Goal: Task Accomplishment & Management: Manage account settings

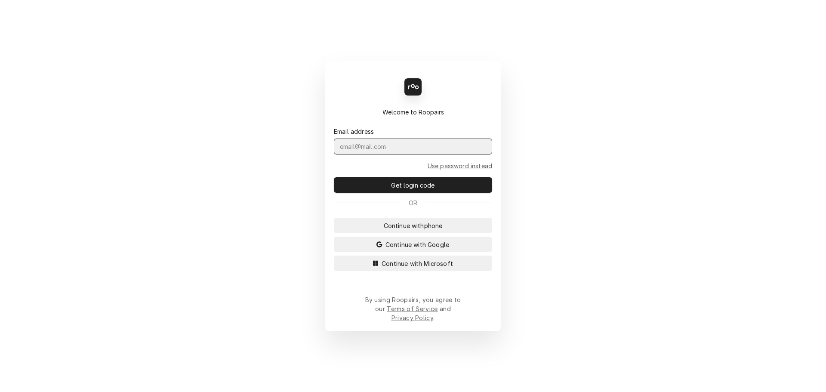
click at [435, 154] on input "Dynamic Content Wrapper" at bounding box center [413, 146] width 158 height 16
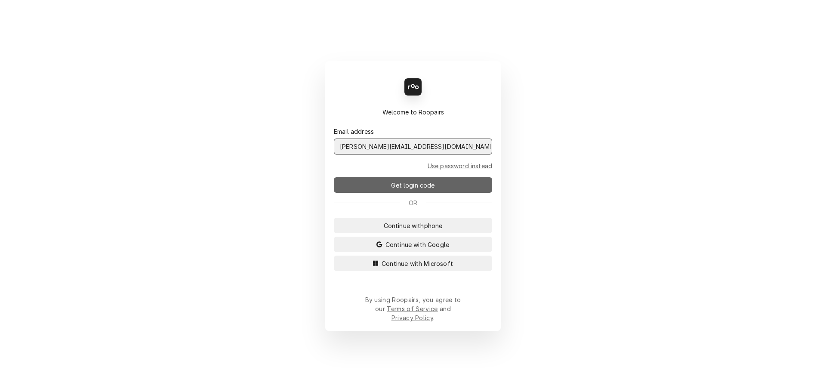
type input "jeffr@claysrefrig.com"
click at [459, 193] on button "Get login code" at bounding box center [413, 184] width 158 height 15
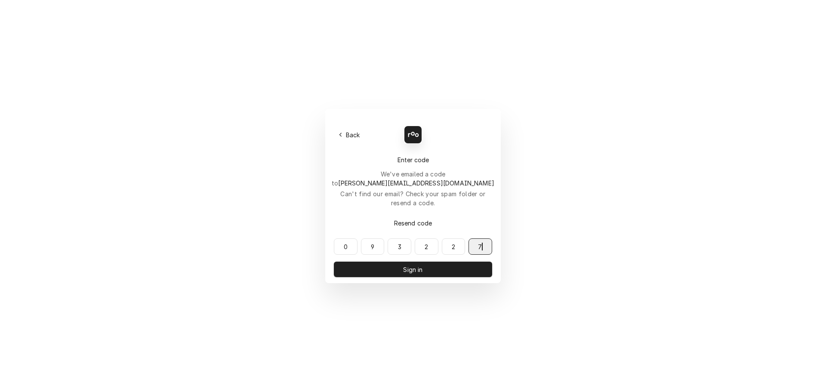
type input "093227"
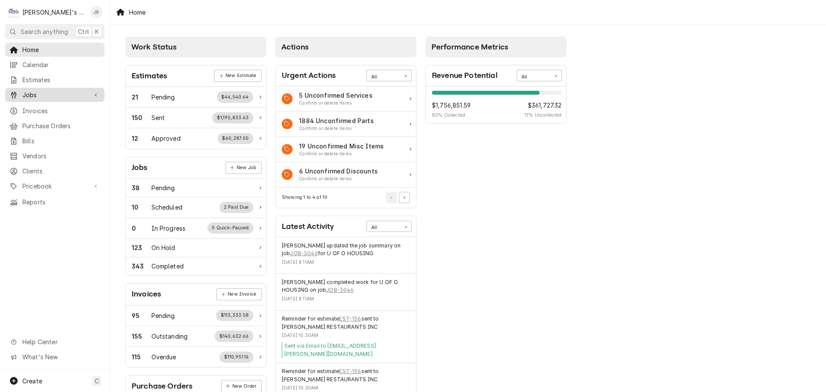
click at [84, 95] on span "Jobs" at bounding box center [54, 94] width 65 height 9
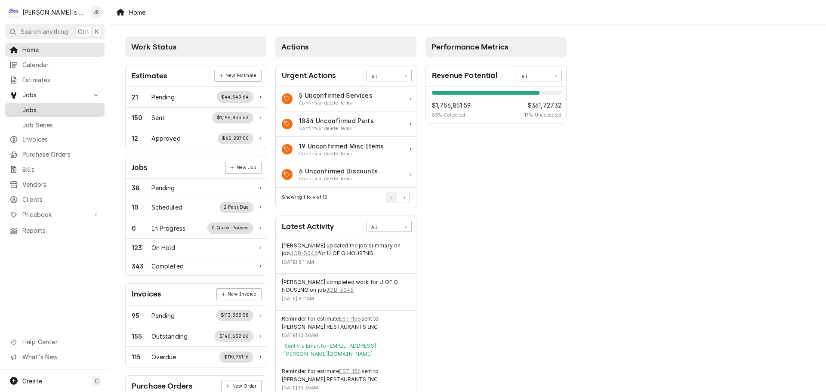
click at [79, 109] on span "Jobs" at bounding box center [61, 109] width 78 height 9
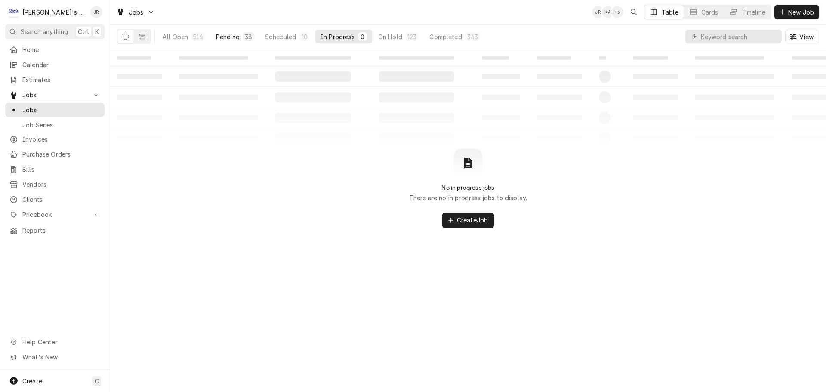
click at [245, 40] on div "38" at bounding box center [248, 36] width 11 height 9
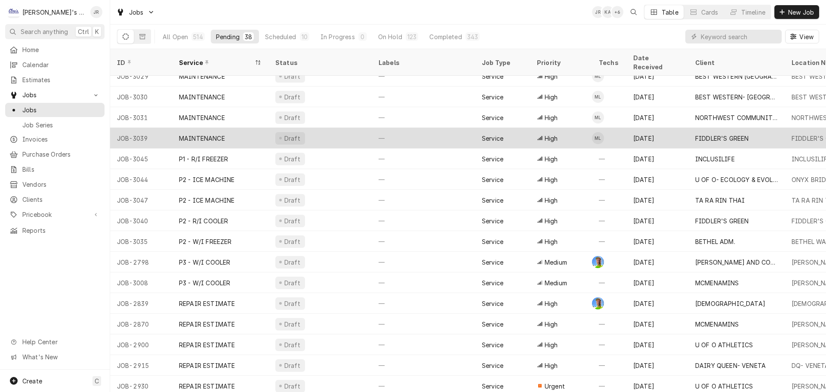
scroll to position [464, 0]
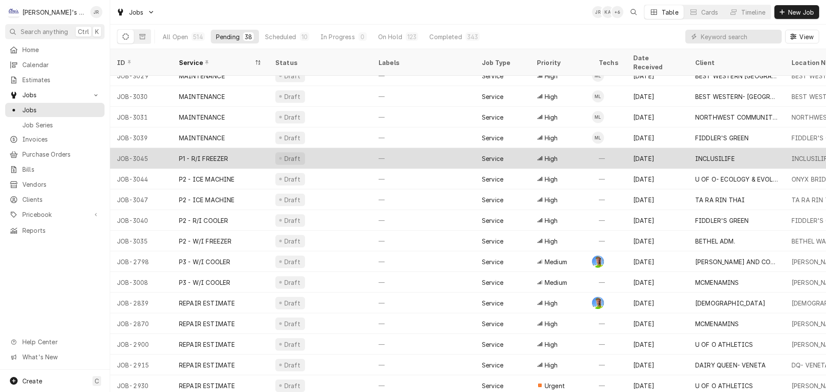
click at [349, 149] on div "Draft" at bounding box center [319, 158] width 103 height 21
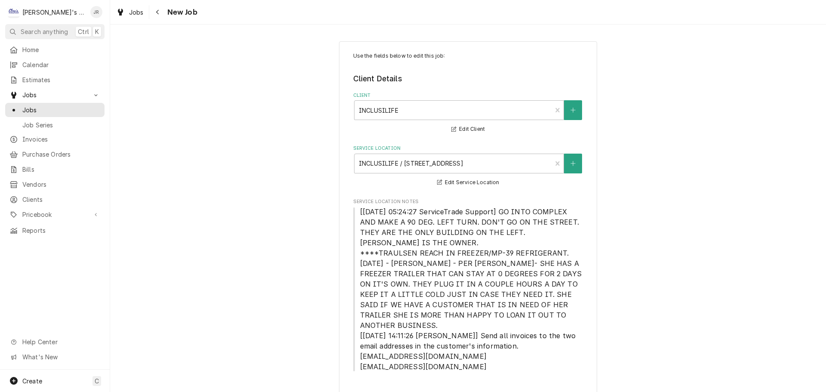
type textarea "x"
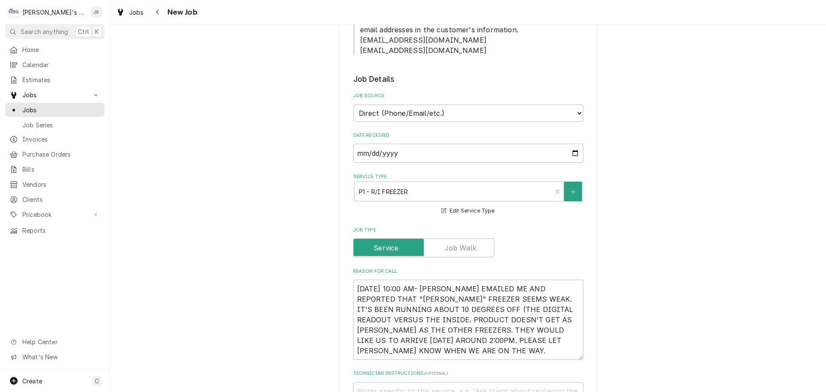
scroll to position [430, 0]
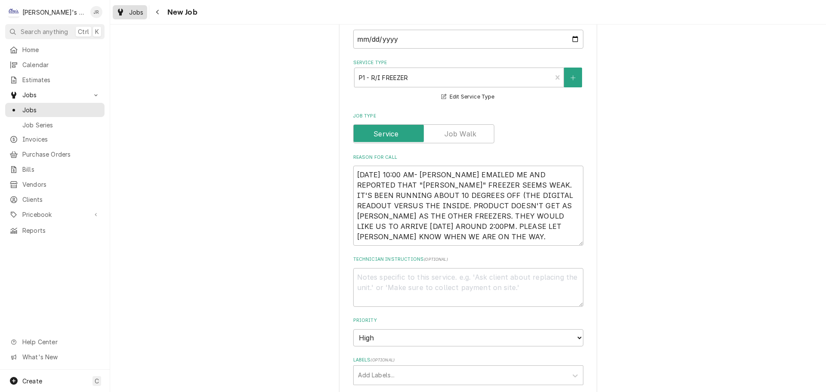
click at [128, 18] on link "Jobs" at bounding box center [130, 12] width 34 height 14
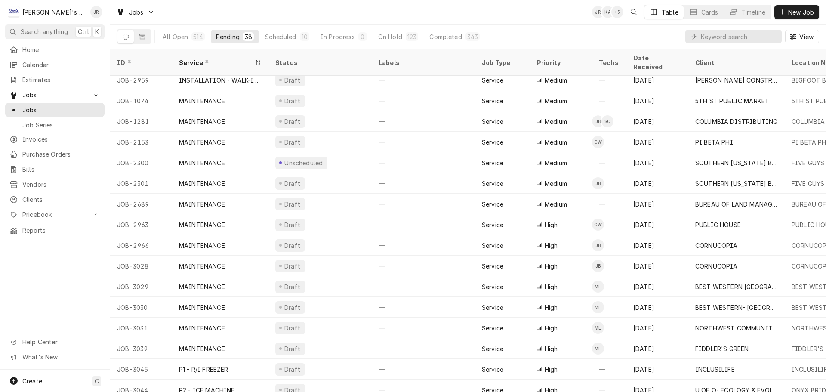
scroll to position [258, 0]
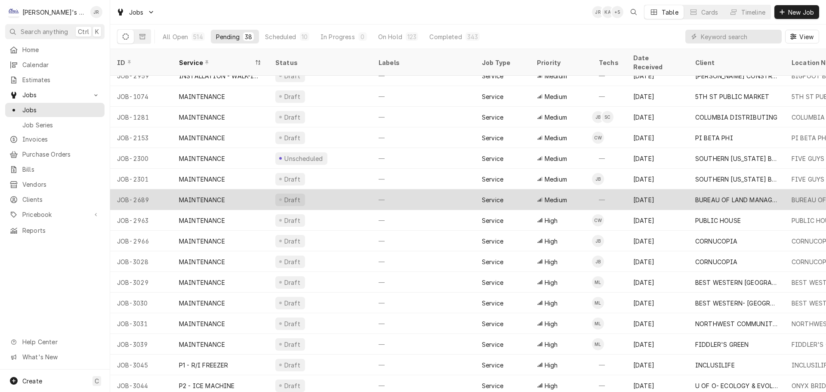
click at [333, 189] on div "Draft" at bounding box center [319, 199] width 103 height 21
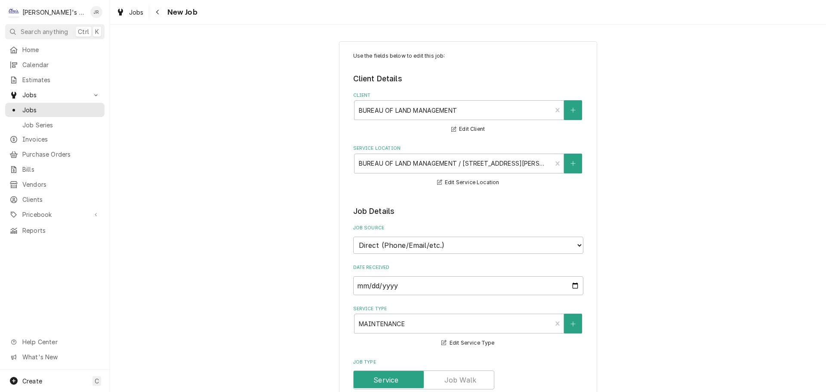
type textarea "x"
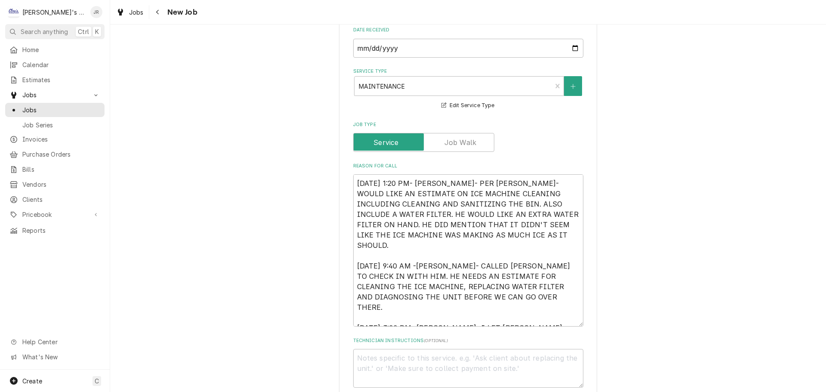
scroll to position [258, 0]
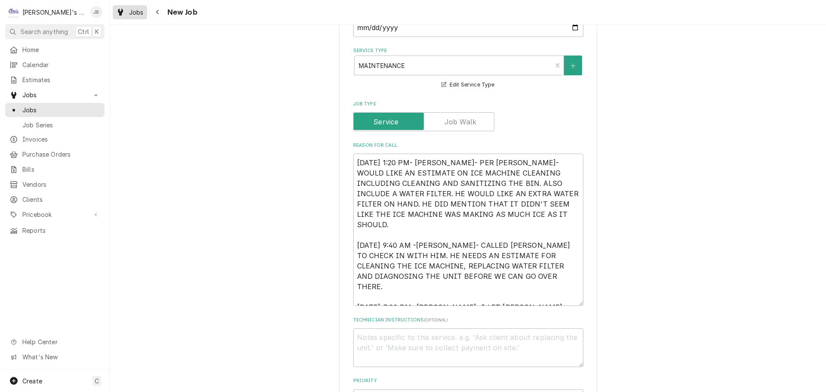
click at [123, 16] on div "Dynamic Content Wrapper" at bounding box center [120, 12] width 9 height 10
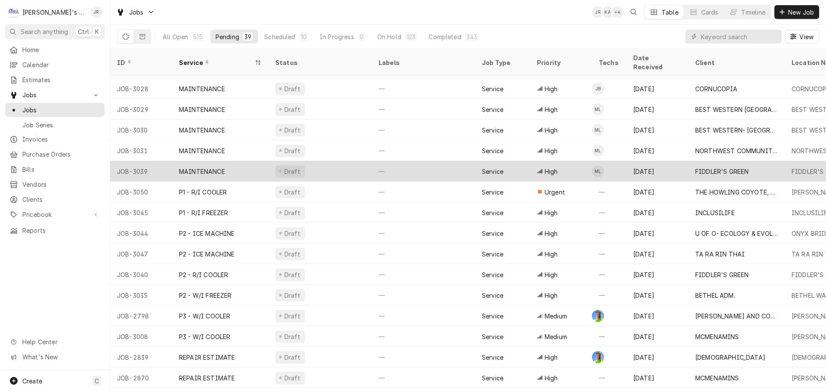
scroll to position [421, 0]
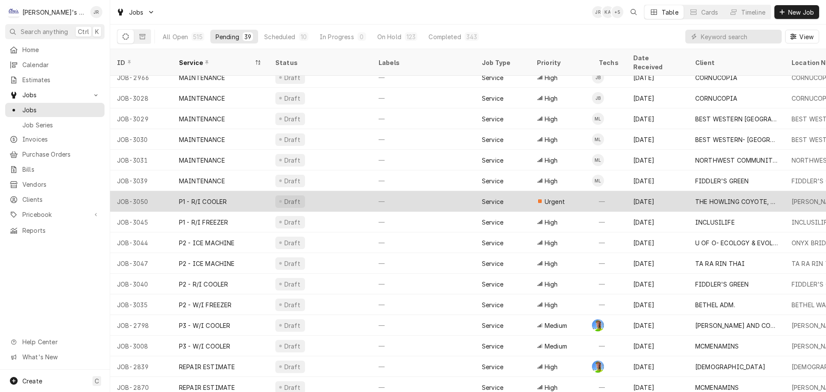
click at [261, 191] on div "P1 - R/I COOLER" at bounding box center [220, 201] width 96 height 21
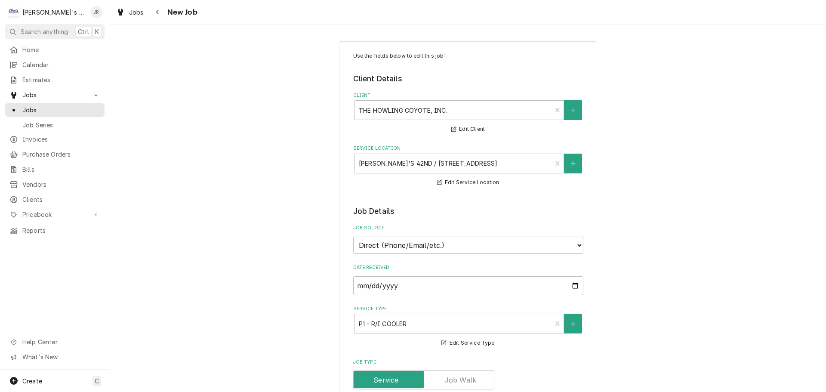
type textarea "x"
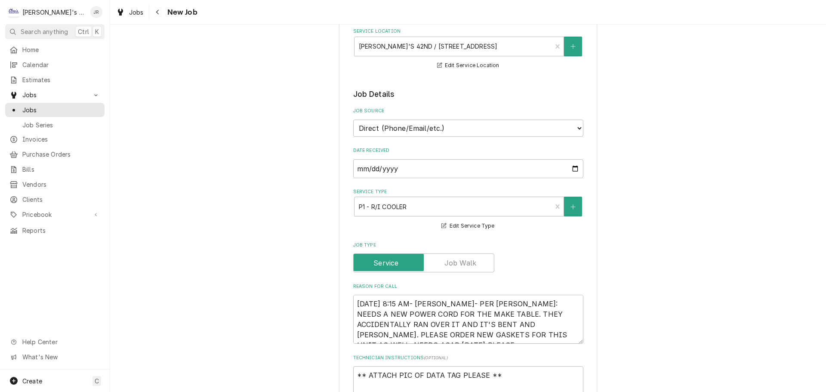
scroll to position [215, 0]
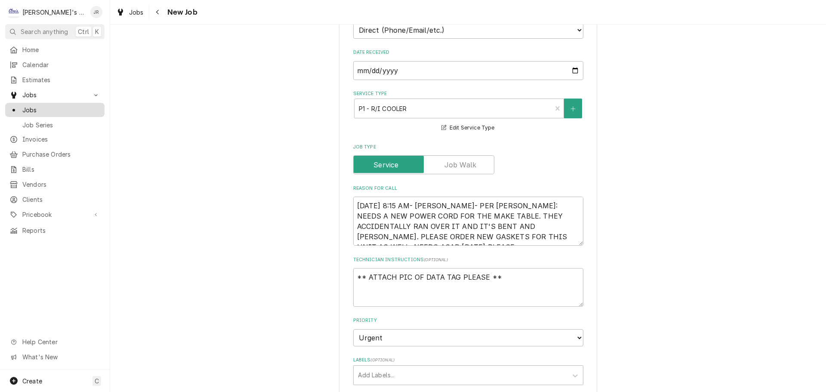
click at [58, 105] on span "Jobs" at bounding box center [61, 109] width 78 height 9
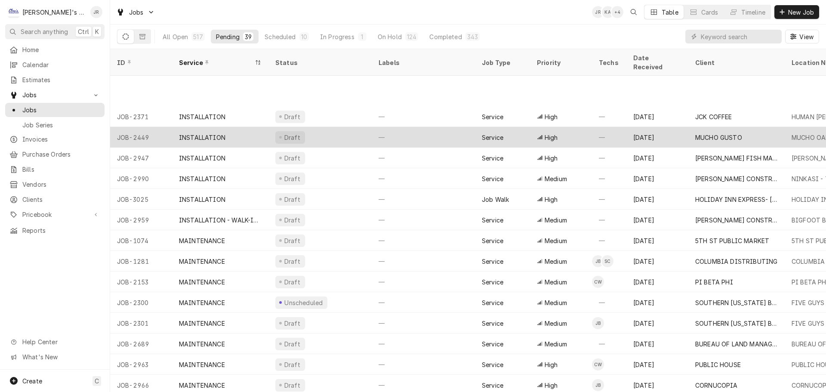
scroll to position [175, 0]
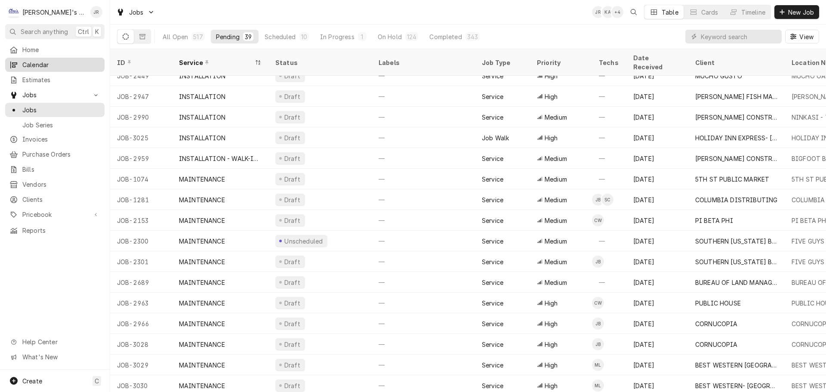
click at [68, 60] on span "Calendar" at bounding box center [61, 64] width 78 height 9
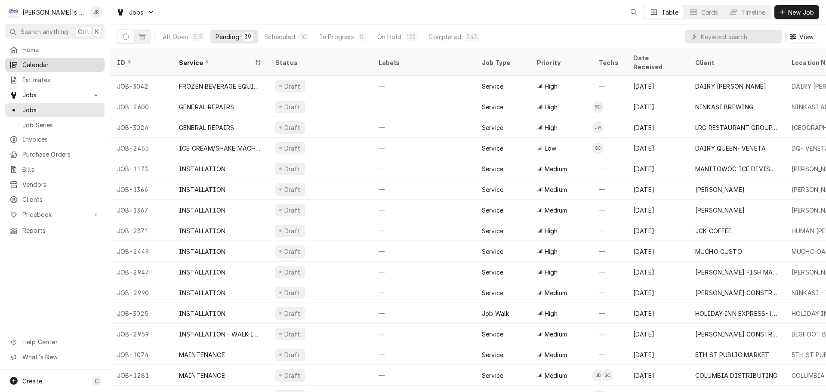
click at [70, 67] on div "Calendar" at bounding box center [55, 64] width 96 height 11
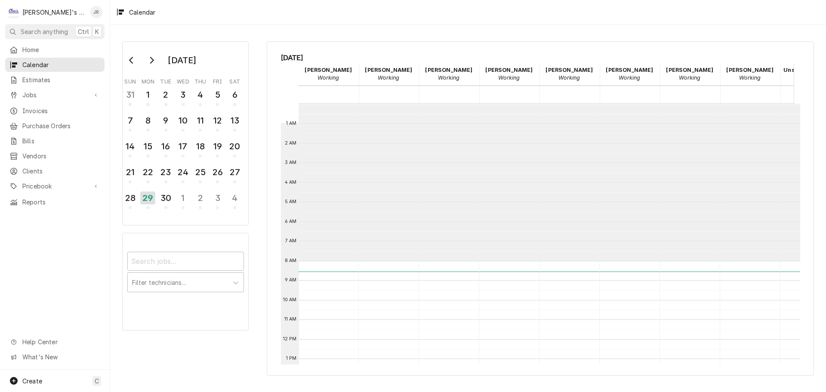
scroll to position [157, 0]
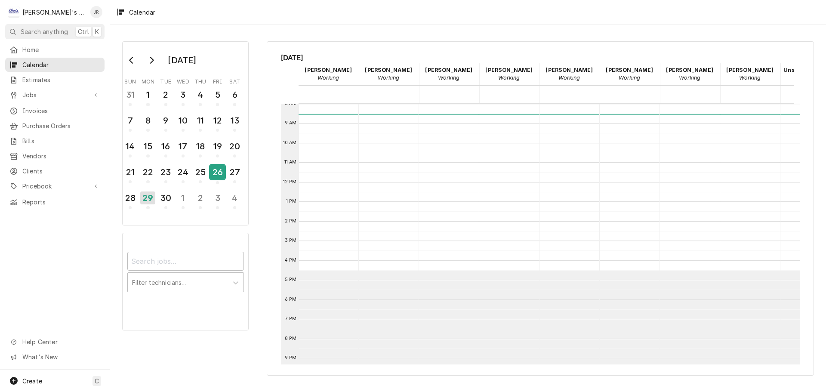
click at [224, 172] on div "26" at bounding box center [217, 172] width 15 height 15
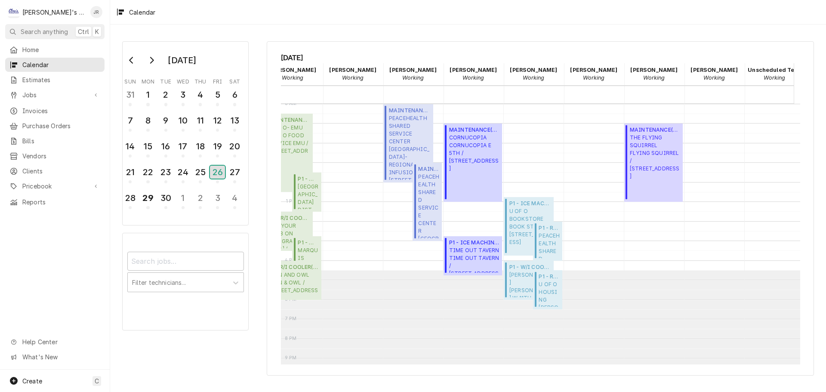
scroll to position [0, 0]
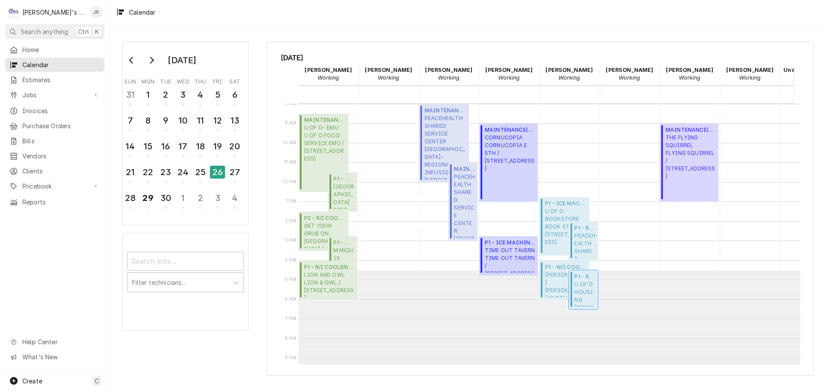
click at [583, 282] on span "U OF O HOUSING CARSON KITCHEN / 1450 E 13TH AVENUE, EUGENE, OR 97403" at bounding box center [584, 293] width 21 height 26
click at [72, 93] on span "Jobs" at bounding box center [54, 94] width 65 height 9
click at [79, 107] on span "Jobs" at bounding box center [61, 109] width 78 height 9
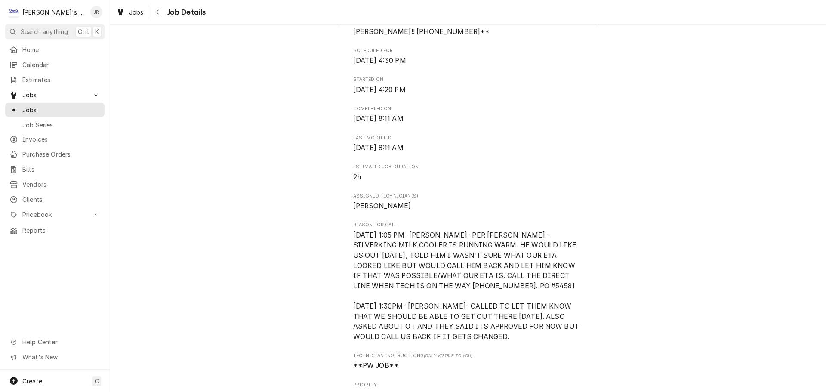
scroll to position [344, 0]
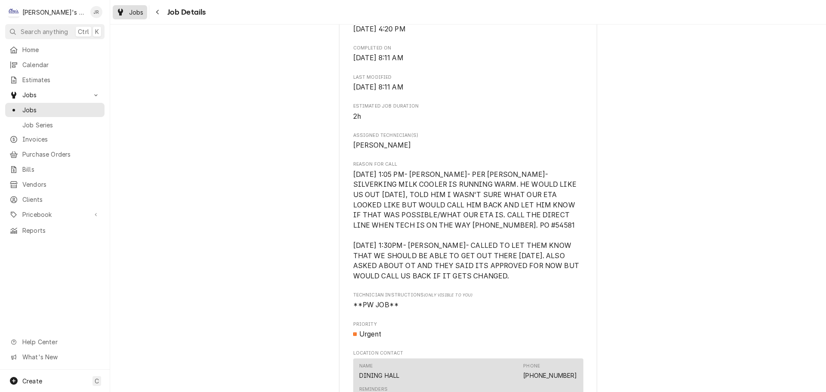
click at [124, 13] on div "Dynamic Content Wrapper" at bounding box center [120, 12] width 9 height 10
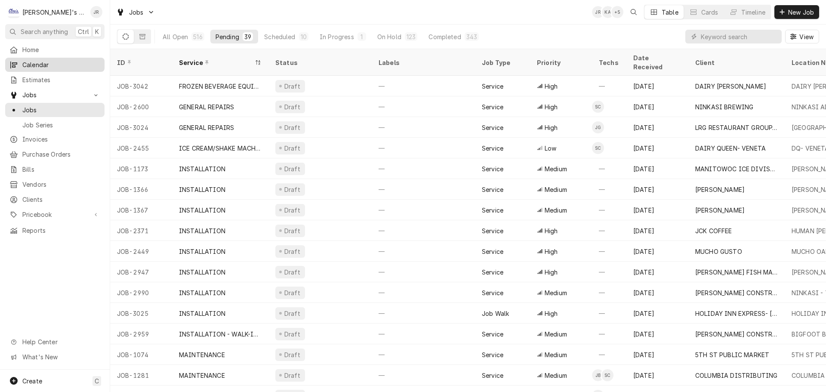
click at [57, 61] on span "Calendar" at bounding box center [61, 64] width 78 height 9
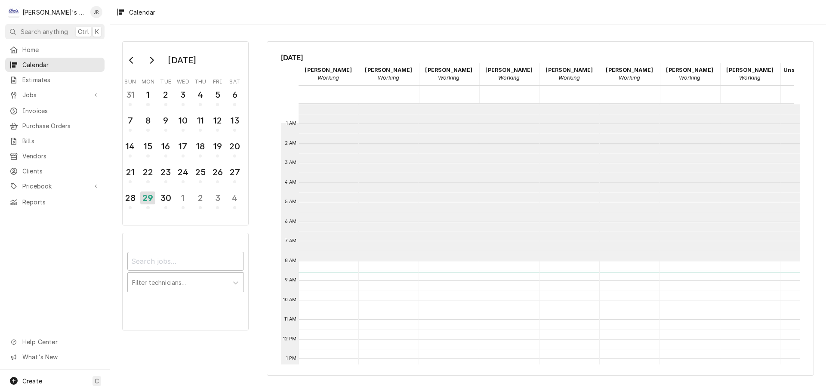
scroll to position [157, 0]
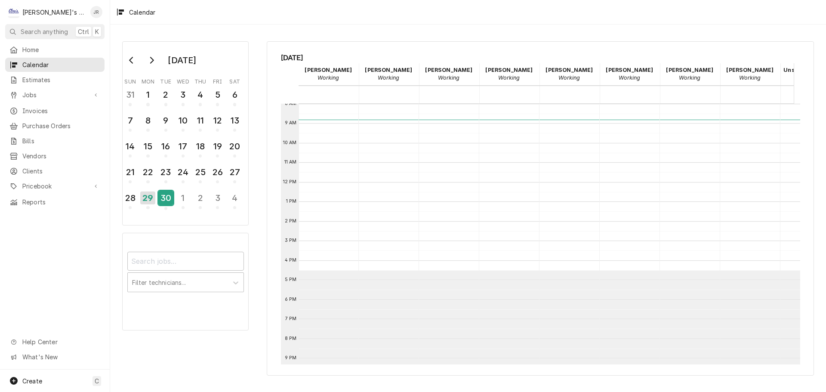
click at [162, 203] on div "30" at bounding box center [165, 198] width 15 height 15
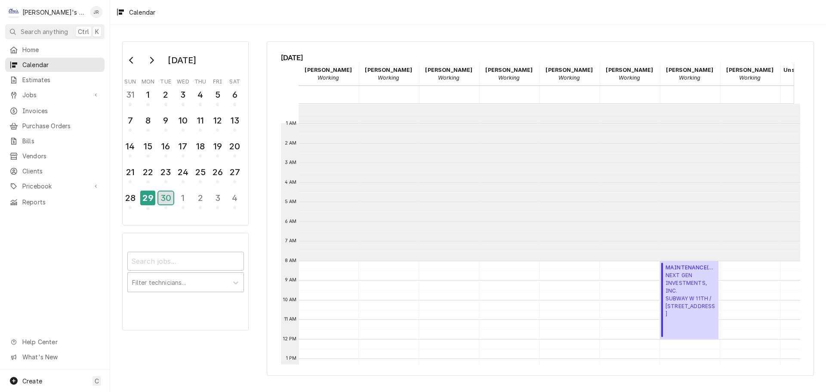
scroll to position [157, 0]
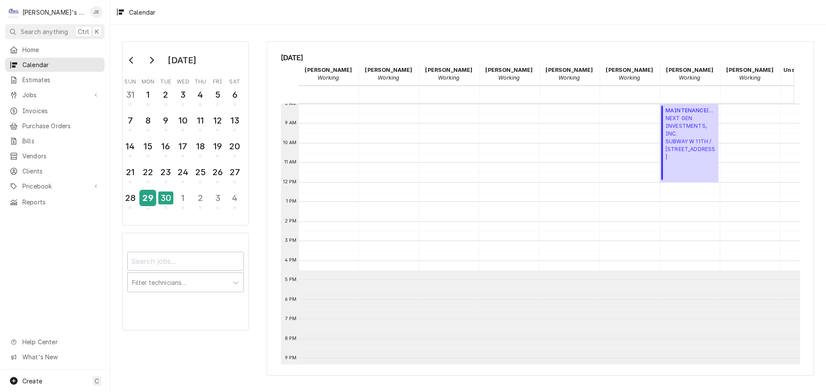
click at [148, 200] on div "29" at bounding box center [147, 198] width 15 height 15
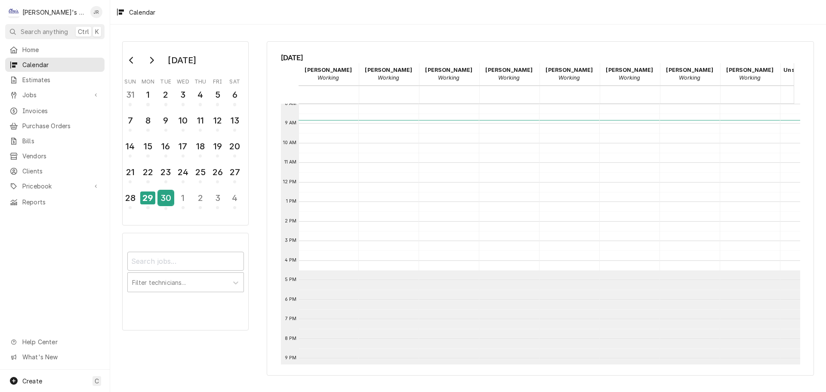
click at [167, 196] on div "30" at bounding box center [165, 198] width 15 height 15
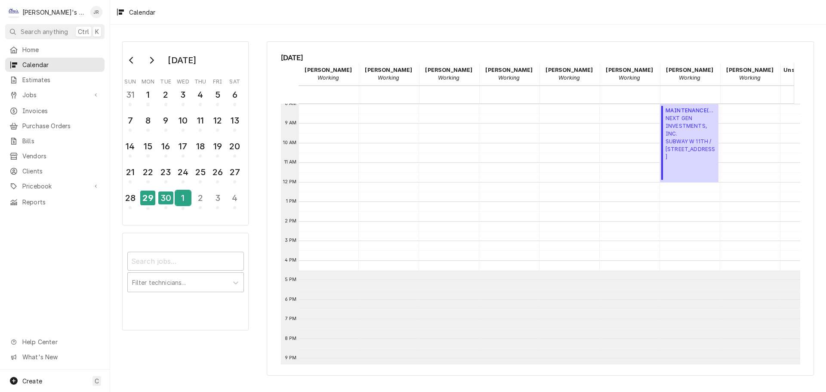
click at [187, 203] on div "1" at bounding box center [182, 198] width 15 height 15
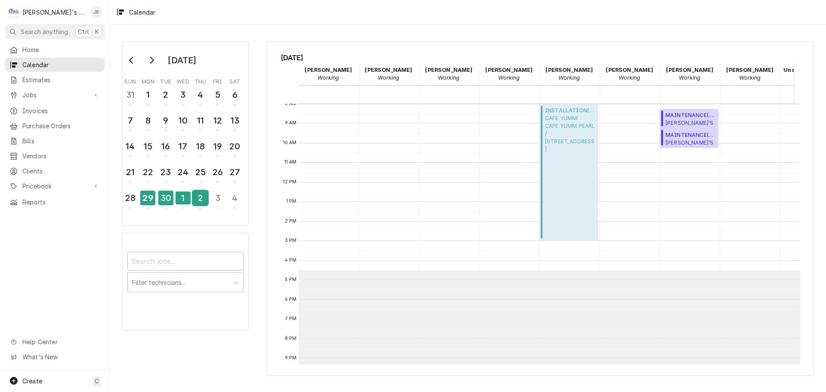
click at [198, 201] on div "2" at bounding box center [200, 198] width 15 height 15
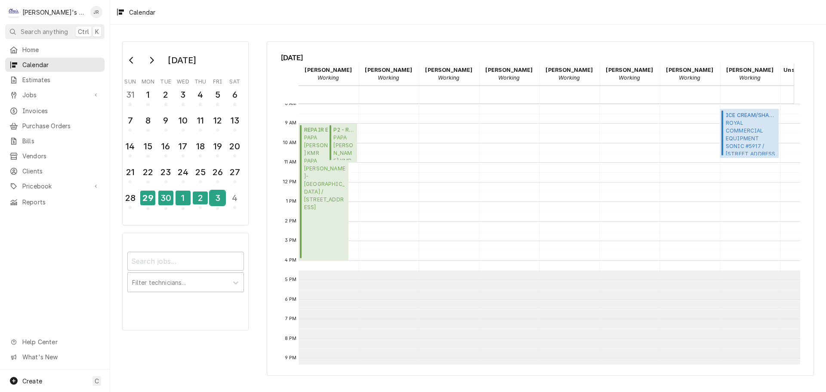
click at [212, 199] on div "3" at bounding box center [217, 198] width 15 height 15
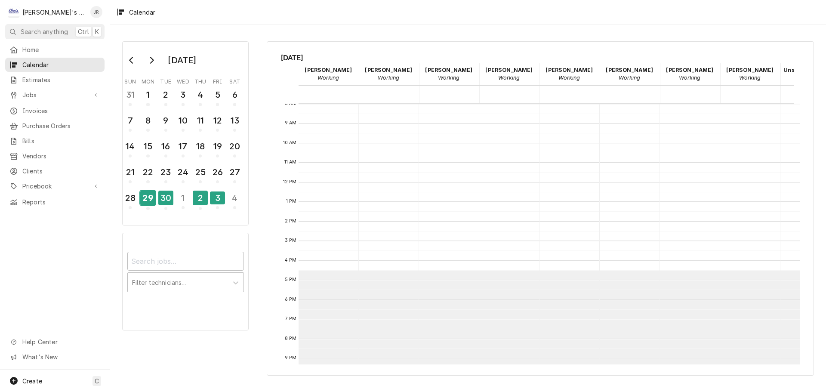
click at [153, 200] on div "29" at bounding box center [147, 198] width 15 height 15
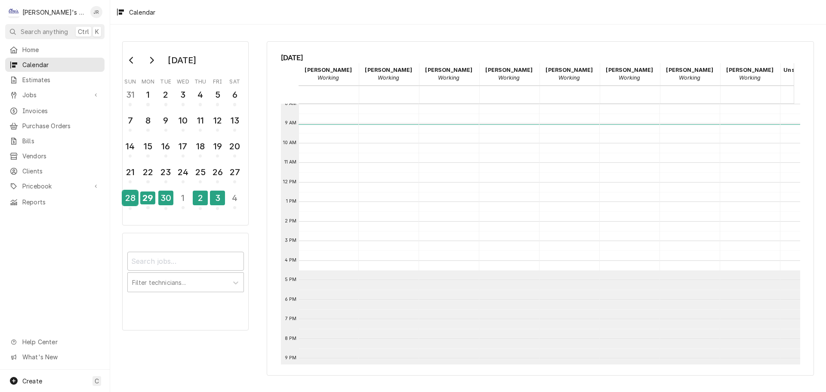
click at [132, 201] on div "28" at bounding box center [130, 198] width 15 height 15
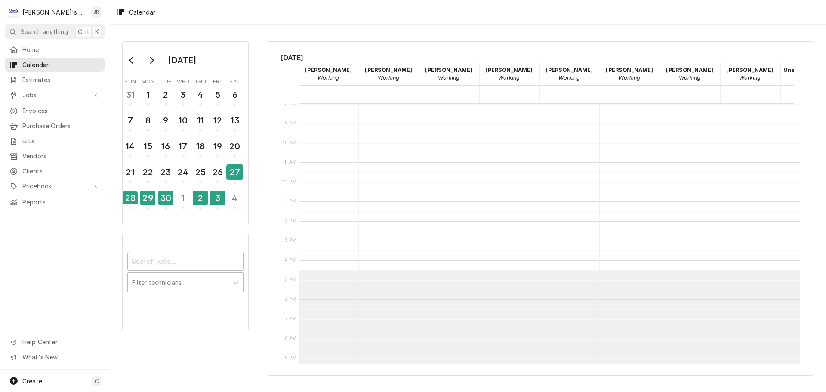
click at [236, 171] on div "27" at bounding box center [234, 172] width 15 height 15
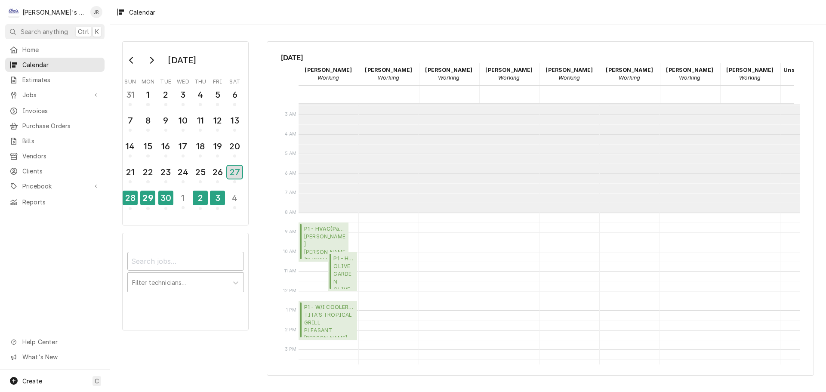
scroll to position [172, 0]
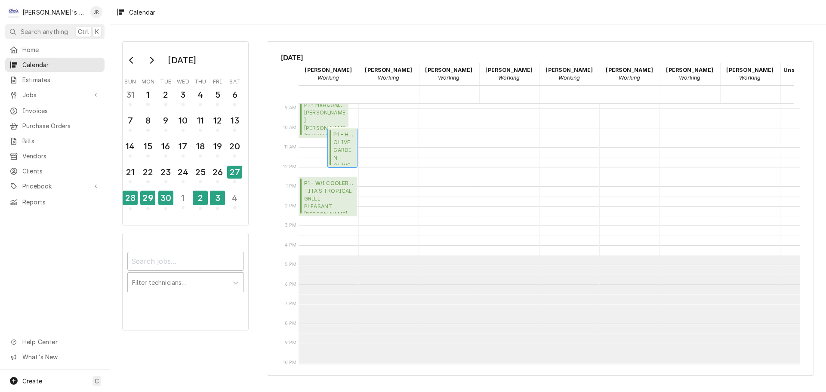
click at [339, 151] on span "OLIVE GARDEN OLIVE GARDEN / 1077 VALLEY RIVER WAY, EUGENE, OR 97401" at bounding box center [343, 151] width 21 height 26
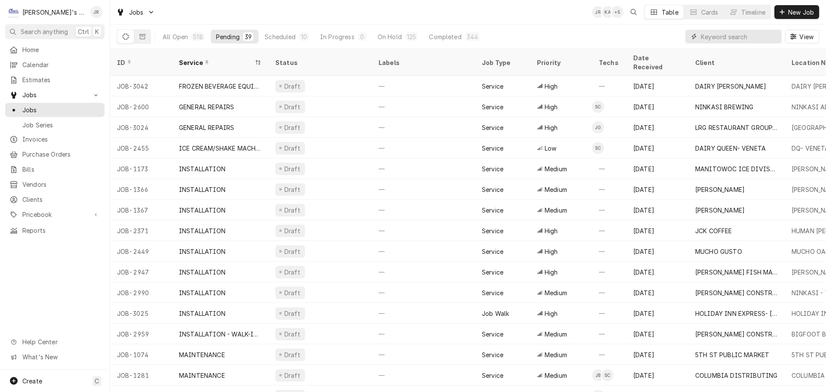
click at [746, 32] on input "Dynamic Content Wrapper" at bounding box center [739, 37] width 77 height 14
type input "2978"
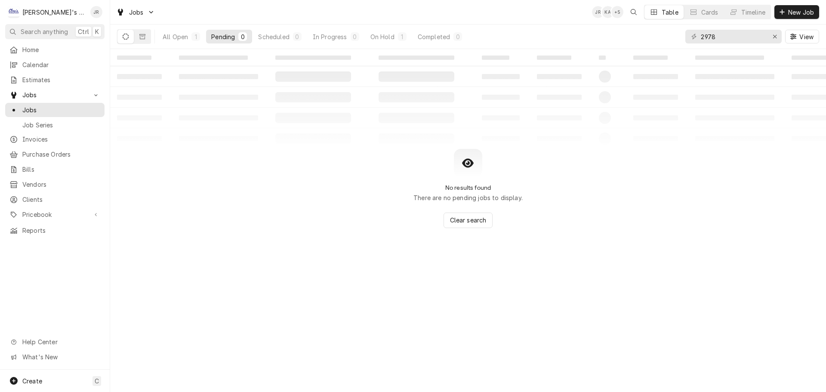
click at [176, 46] on div "All Open 1 Pending 0 Scheduled 0 In Progress 0 On Hold 1 Completed 0" at bounding box center [312, 37] width 310 height 24
click at [175, 42] on button "All Open 1" at bounding box center [181, 37] width 48 height 14
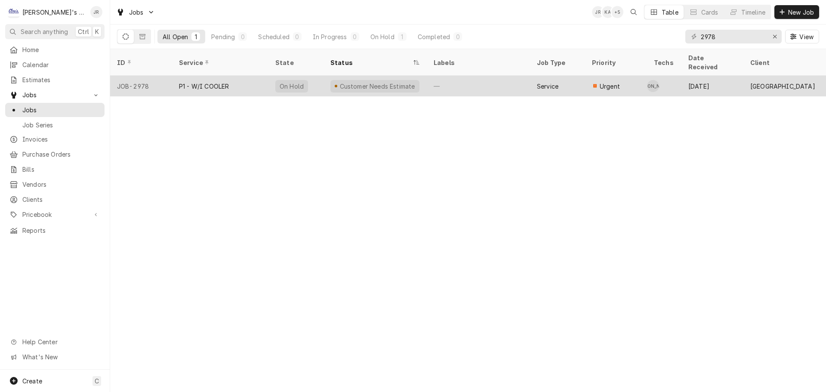
click at [418, 80] on div "Customer Needs Estimate" at bounding box center [374, 86] width 103 height 21
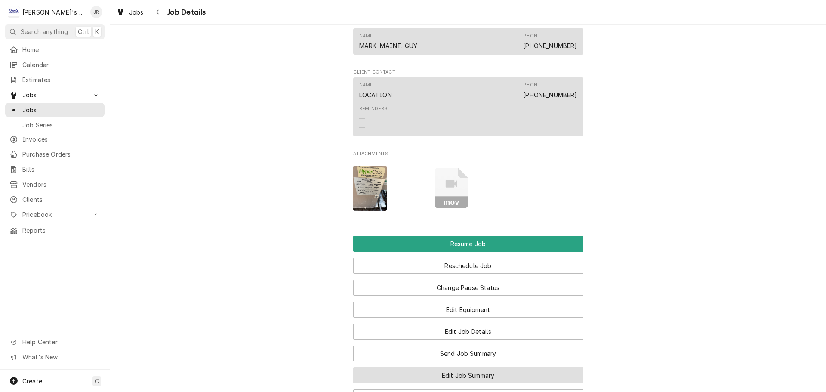
scroll to position [1050, 0]
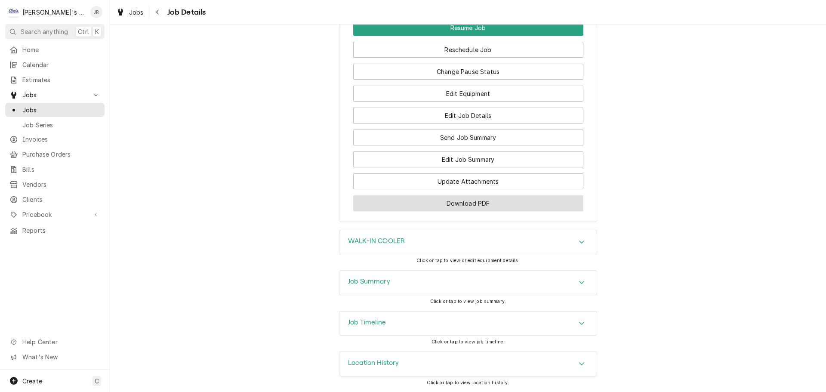
click at [526, 203] on button "Download PDF" at bounding box center [468, 203] width 230 height 16
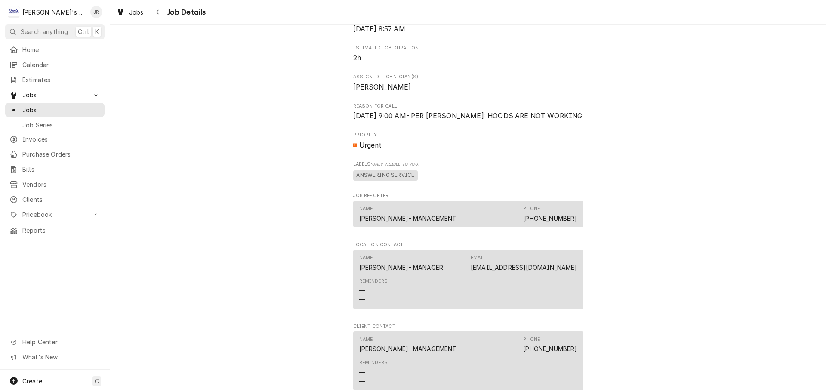
scroll to position [430, 0]
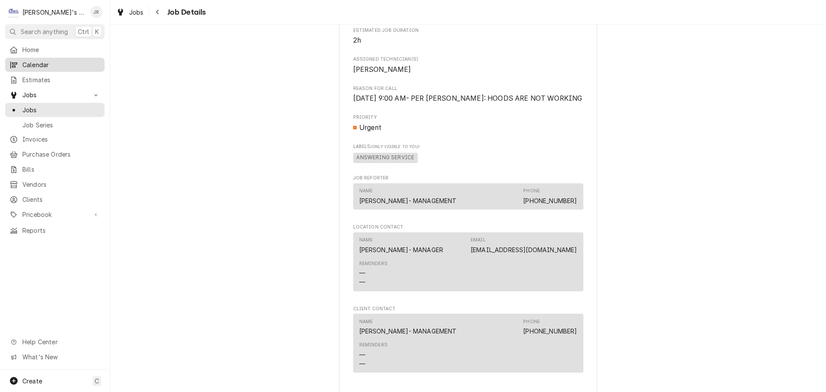
click at [48, 58] on link "Calendar" at bounding box center [54, 65] width 99 height 14
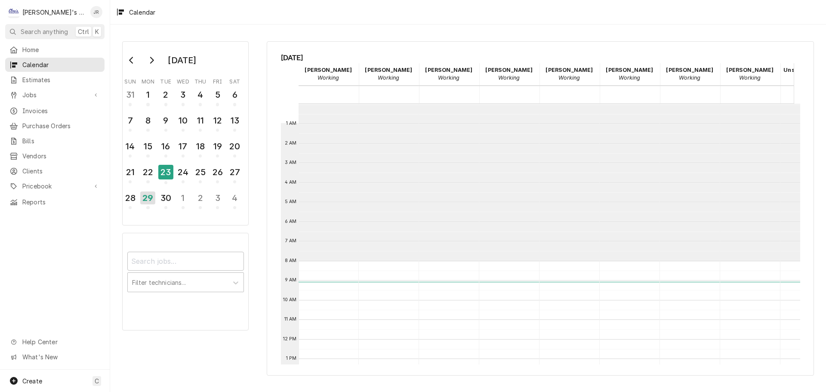
scroll to position [157, 0]
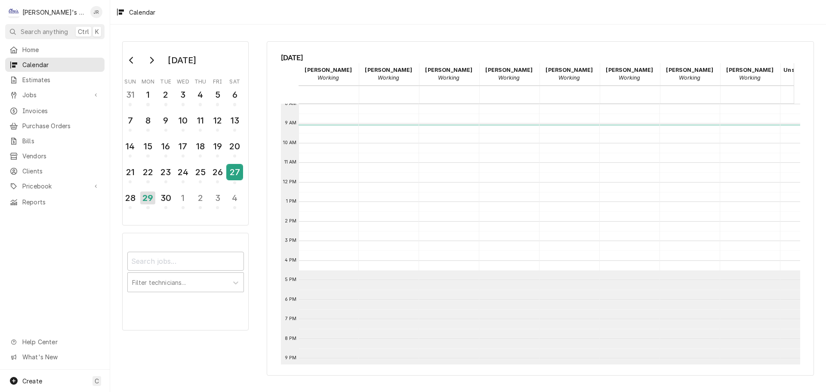
click at [231, 177] on div "27" at bounding box center [234, 172] width 15 height 15
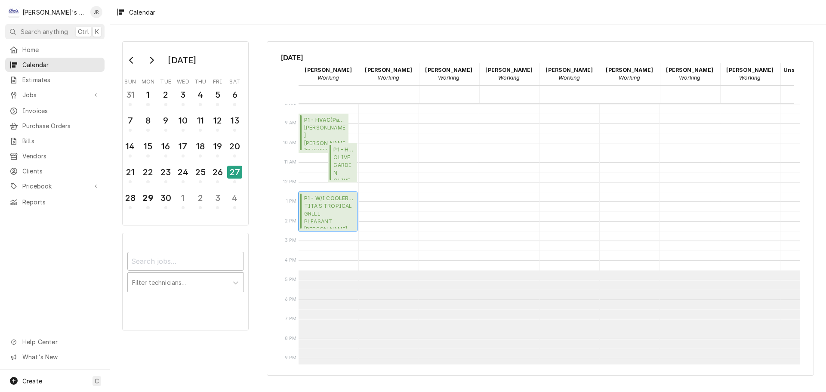
click at [340, 200] on span "P1 - W/I COOLER ( Return Trip Needed )" at bounding box center [329, 198] width 50 height 8
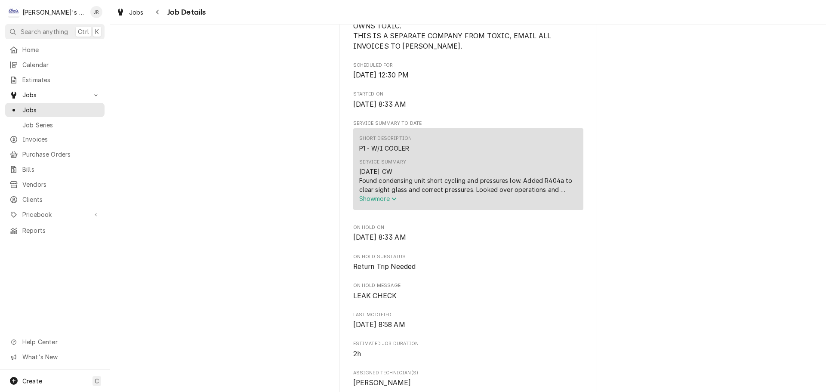
scroll to position [301, 0]
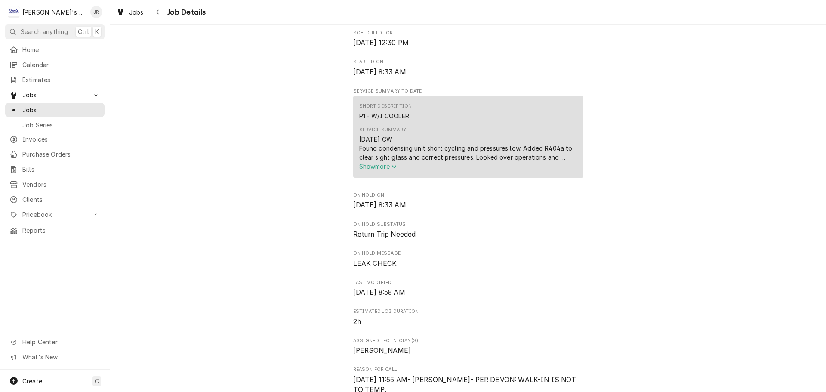
click at [385, 170] on span "Show more" at bounding box center [378, 166] width 38 height 7
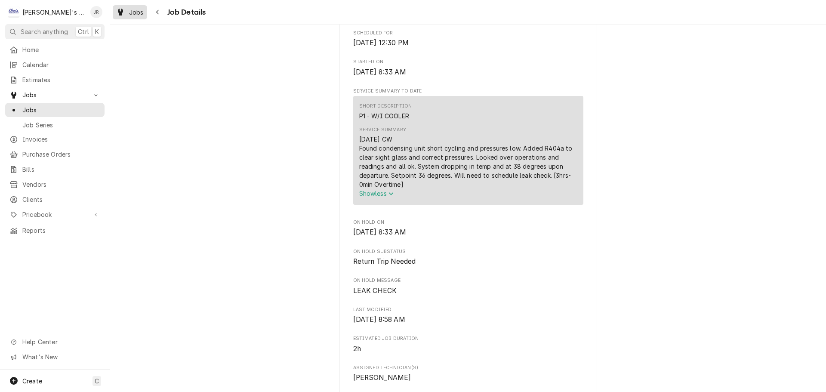
click at [127, 14] on div "Jobs" at bounding box center [129, 12] width 31 height 11
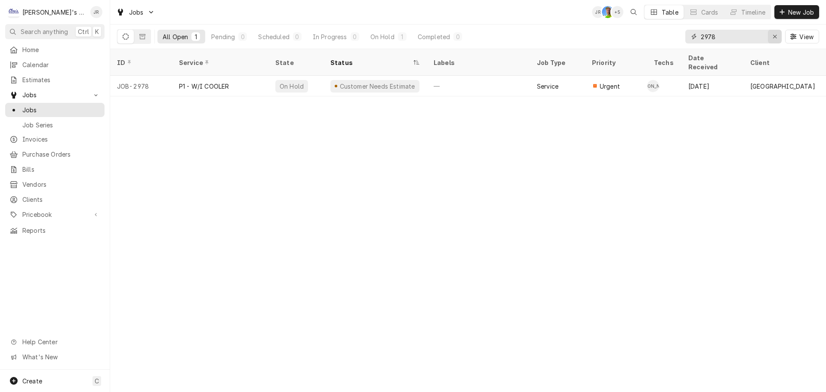
click at [773, 33] on div "Erase input" at bounding box center [774, 36] width 9 height 9
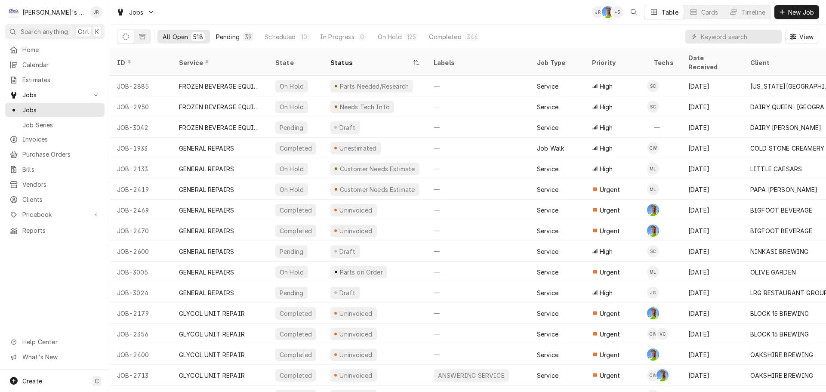
click at [231, 36] on div "Pending" at bounding box center [228, 36] width 24 height 9
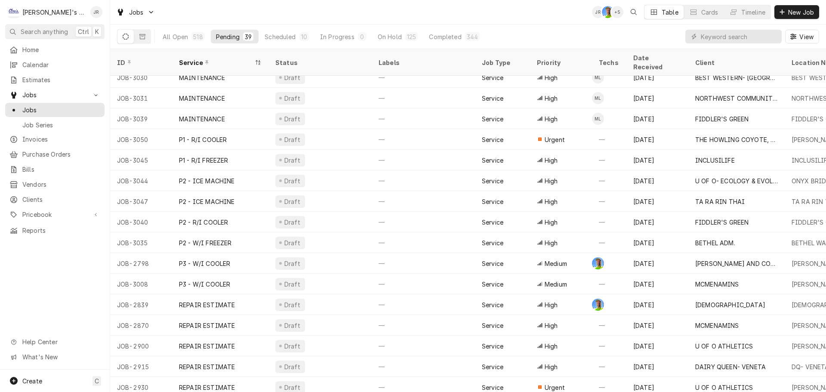
scroll to position [485, 0]
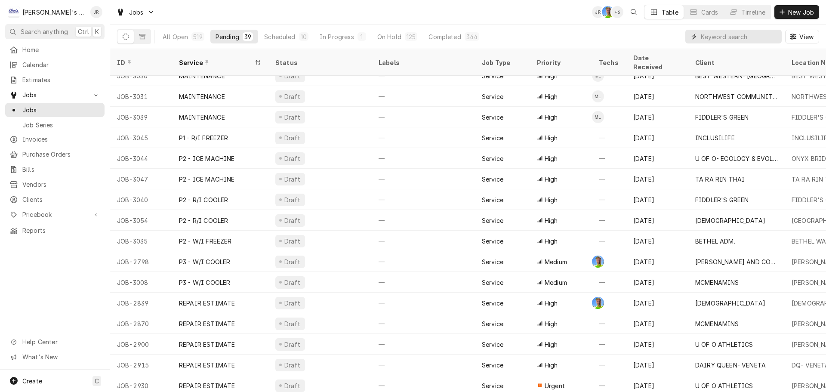
click at [729, 32] on input "Dynamic Content Wrapper" at bounding box center [739, 37] width 77 height 14
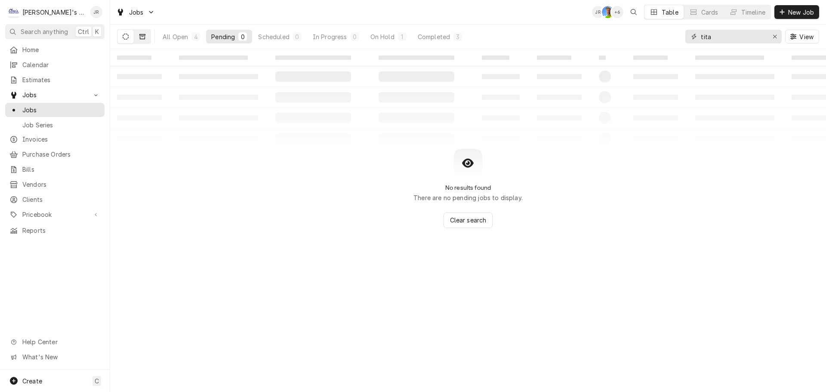
type input "tita"
click at [141, 38] on icon "Dynamic Content Wrapper" at bounding box center [142, 37] width 6 height 6
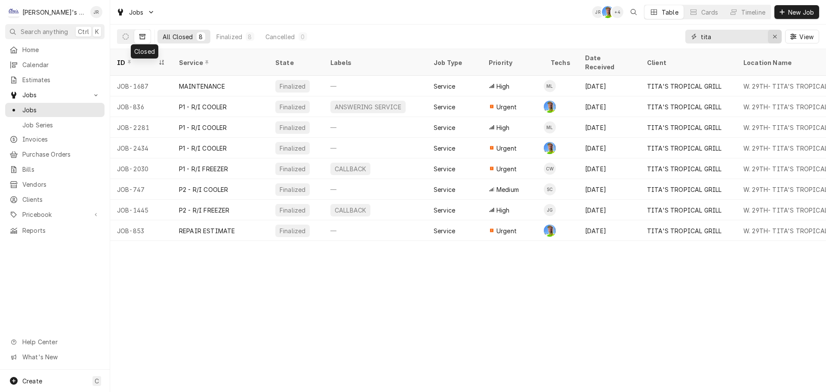
click at [778, 40] on div "Erase input" at bounding box center [774, 36] width 9 height 9
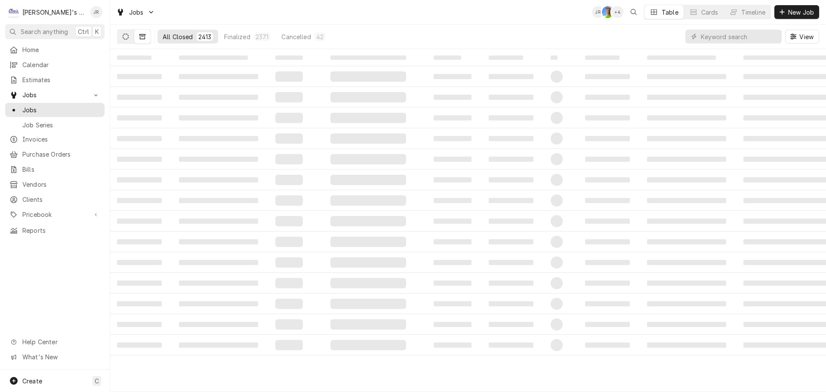
click at [126, 40] on button "Dynamic Content Wrapper" at bounding box center [125, 37] width 16 height 14
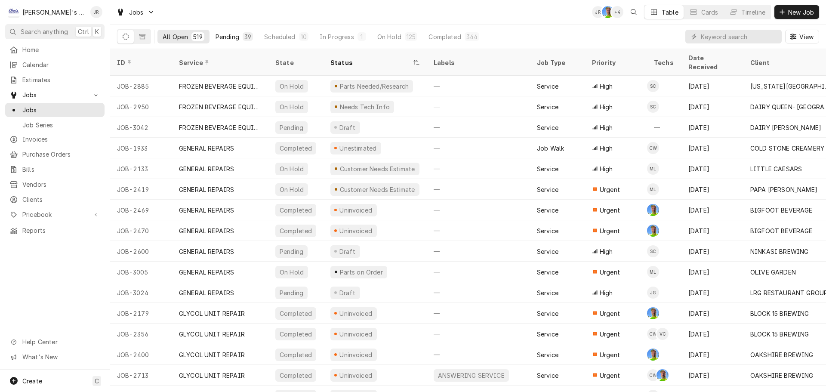
click at [241, 42] on button "Pending 39" at bounding box center [234, 37] width 48 height 14
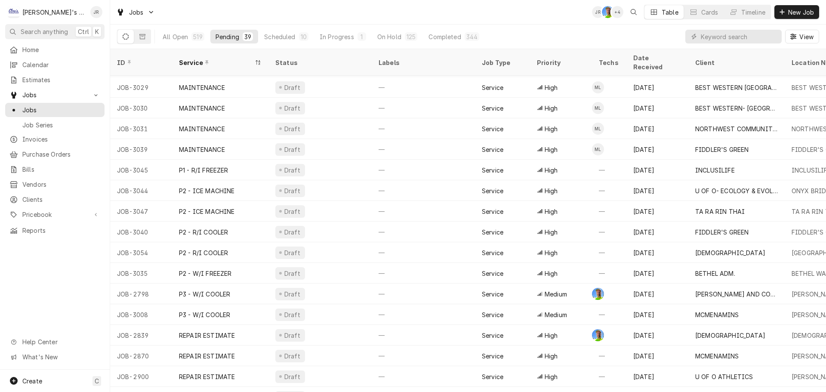
scroll to position [464, 0]
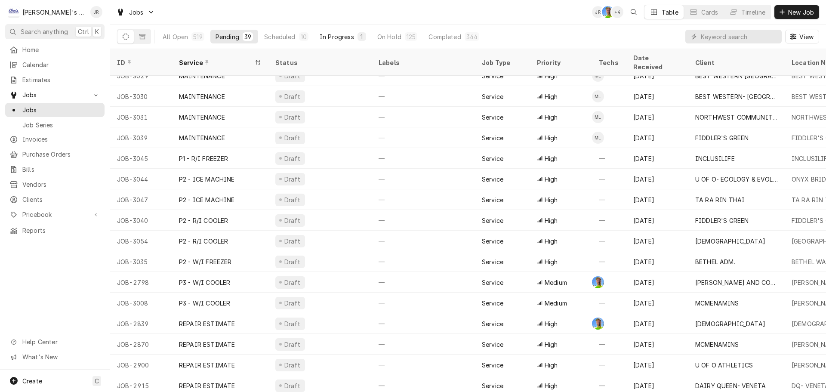
click at [327, 41] on button "In Progress 1" at bounding box center [342, 37] width 57 height 14
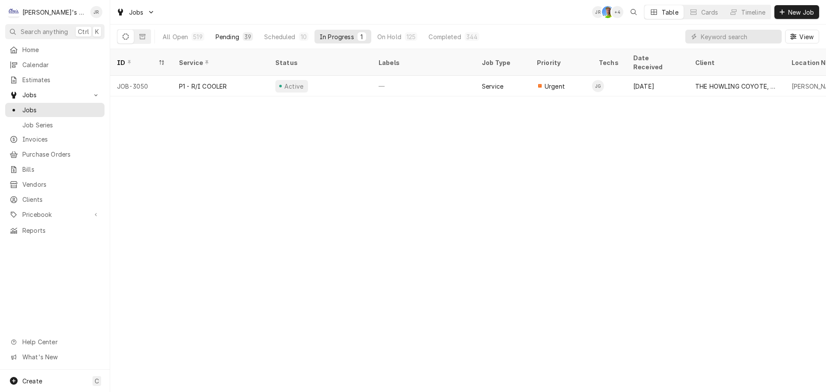
click at [238, 34] on button "Pending 39" at bounding box center [234, 37] width 48 height 14
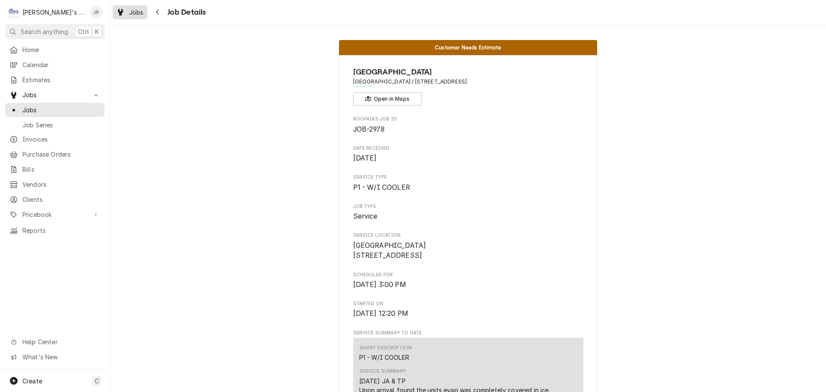
click at [129, 12] on span "Jobs" at bounding box center [136, 12] width 15 height 9
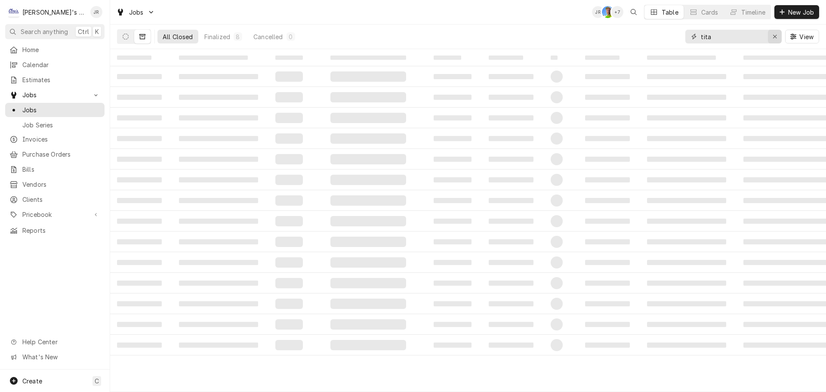
click at [771, 38] on div "Erase input" at bounding box center [774, 36] width 9 height 9
type input "1"
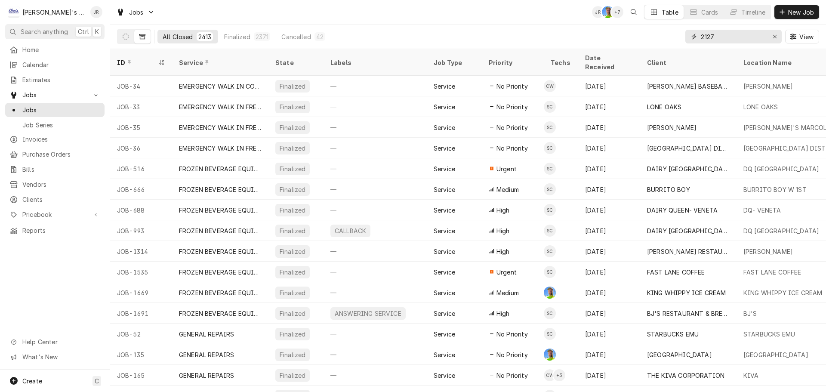
type input "2127"
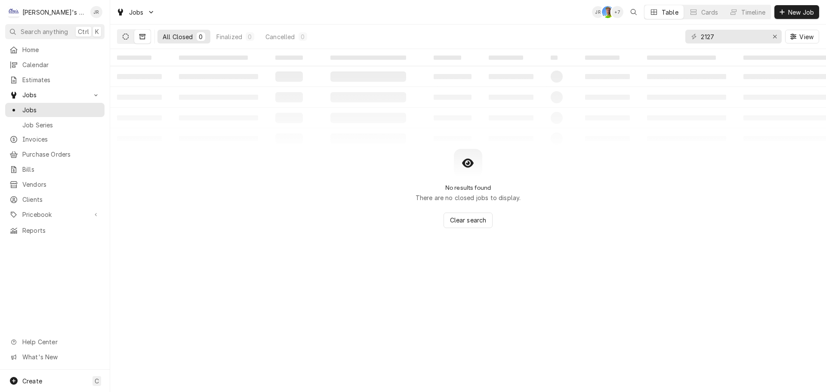
click at [120, 34] on button "Dynamic Content Wrapper" at bounding box center [125, 37] width 16 height 14
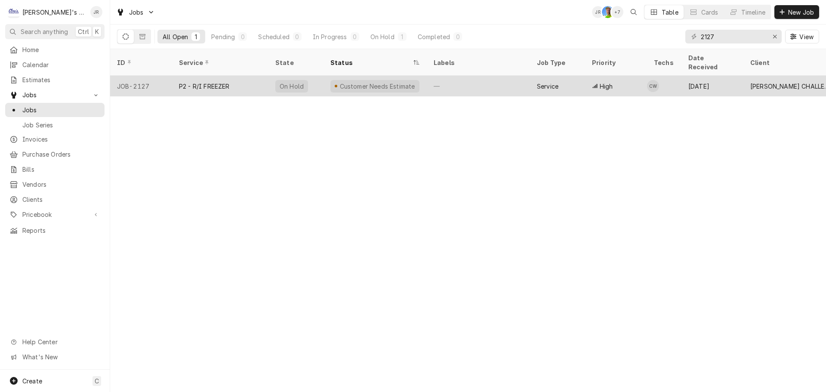
click at [252, 78] on div "P2 - R/I FREEZER" at bounding box center [220, 86] width 96 height 21
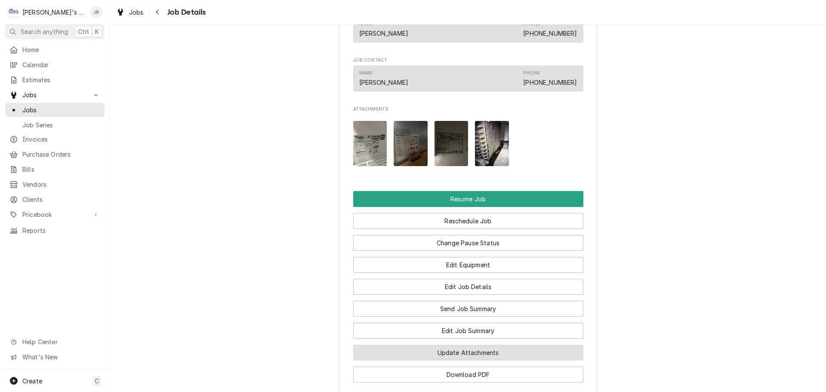
scroll to position [989, 0]
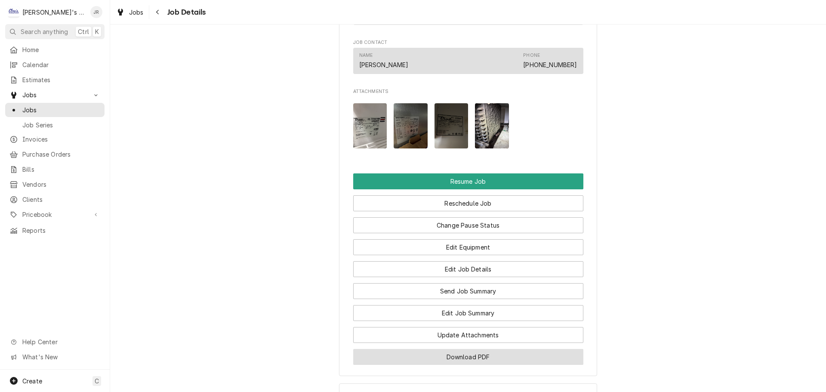
click at [454, 354] on button "Download PDF" at bounding box center [468, 357] width 230 height 16
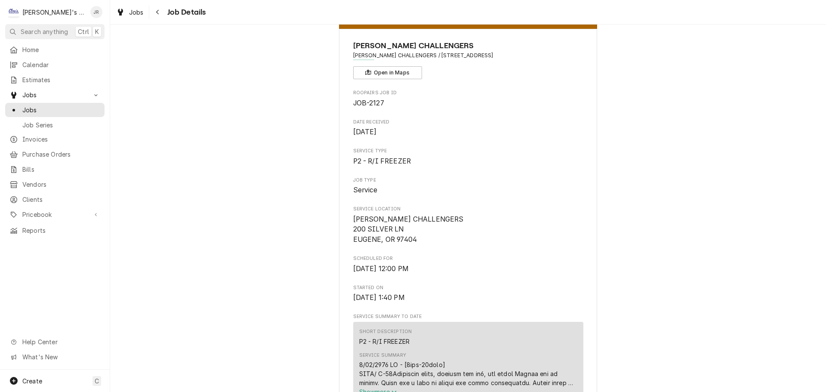
scroll to position [0, 0]
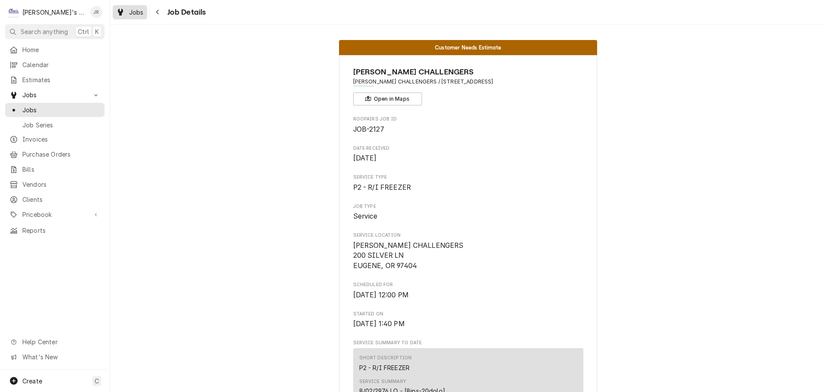
click at [123, 14] on div "Dynamic Content Wrapper" at bounding box center [120, 12] width 9 height 10
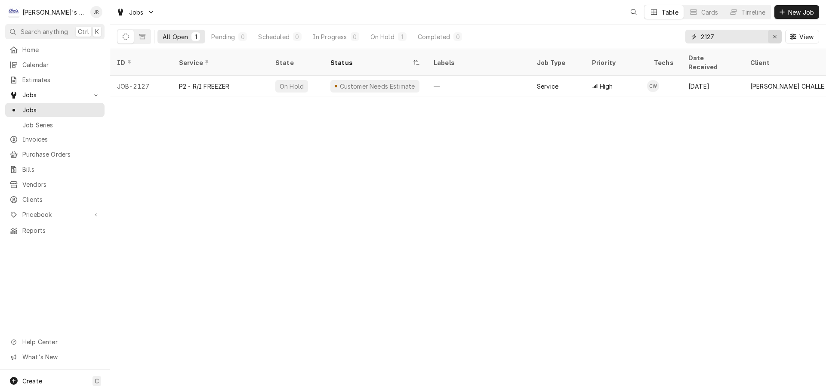
click at [774, 37] on icon "Erase input" at bounding box center [774, 37] width 5 height 6
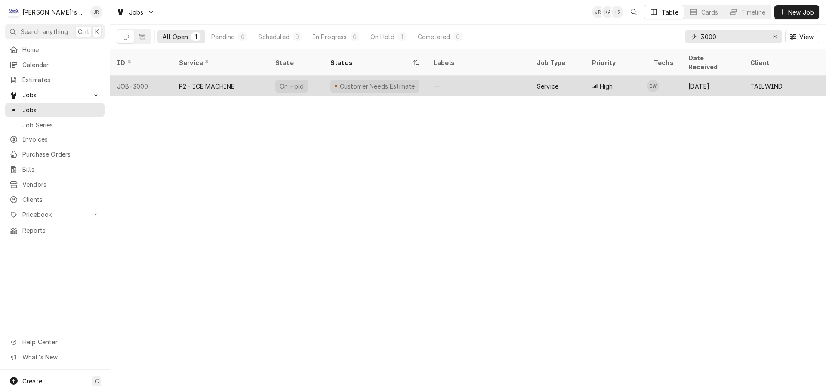
type input "3000"
click at [252, 76] on div "P2 - ICE MACHINE" at bounding box center [220, 86] width 96 height 21
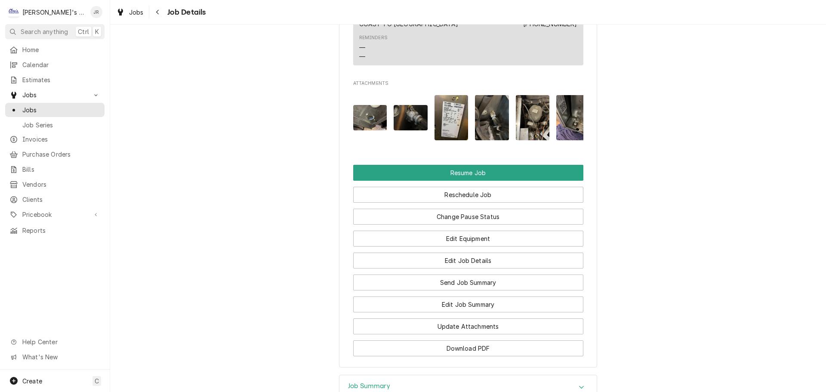
scroll to position [1049, 0]
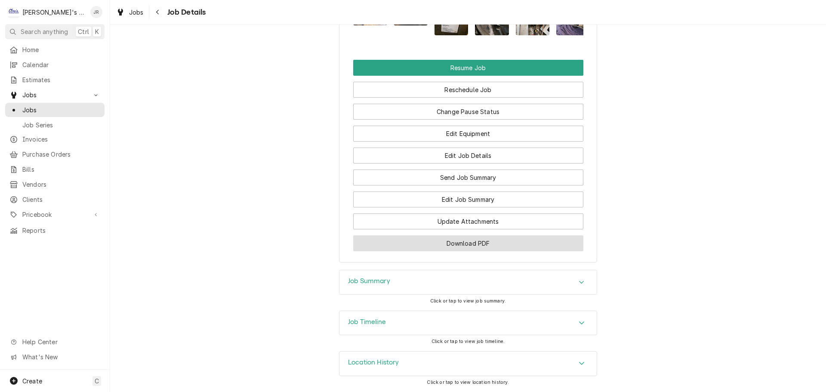
click at [456, 245] on button "Download PDF" at bounding box center [468, 243] width 230 height 16
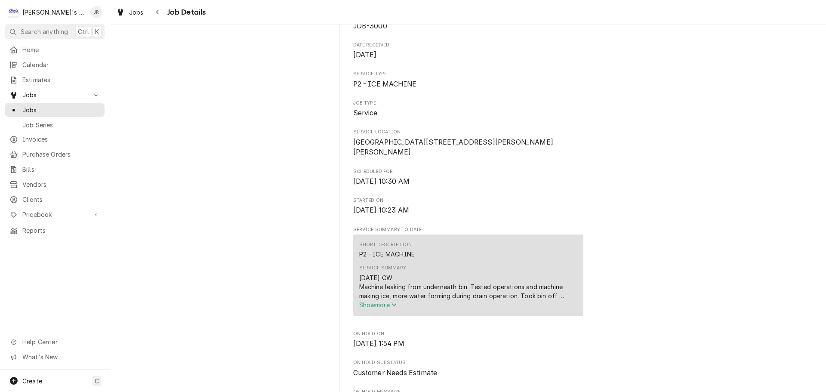
scroll to position [102, 0]
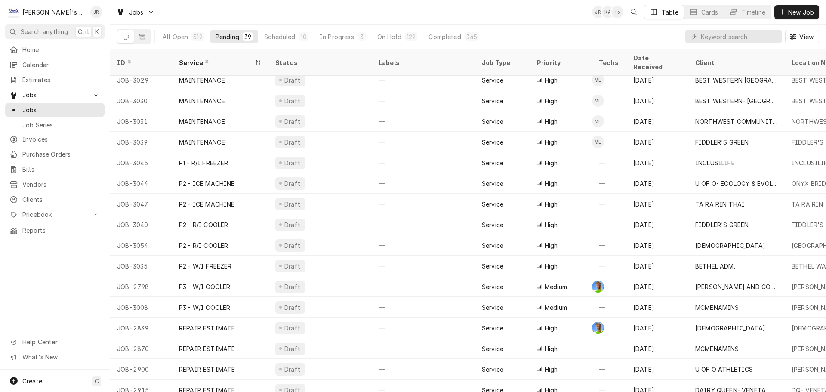
scroll to position [485, 0]
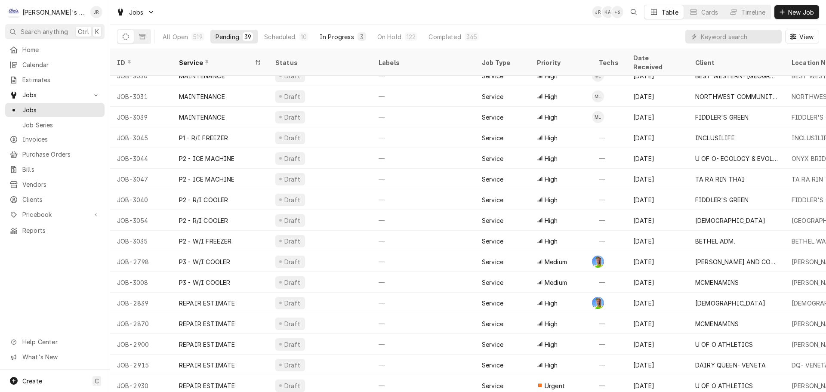
click at [348, 42] on button "In Progress 3" at bounding box center [342, 37] width 57 height 14
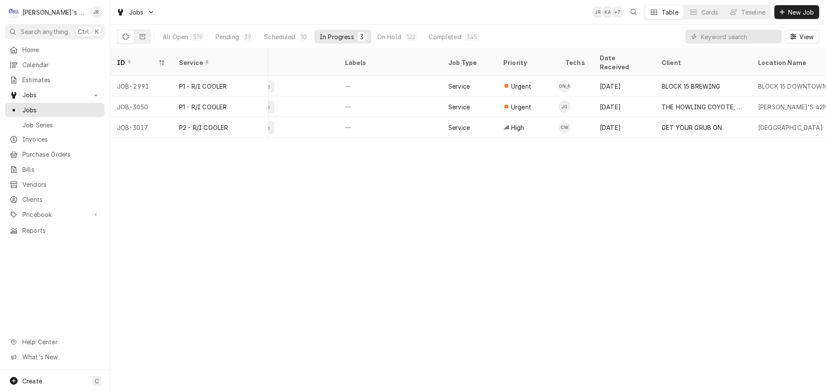
scroll to position [0, 0]
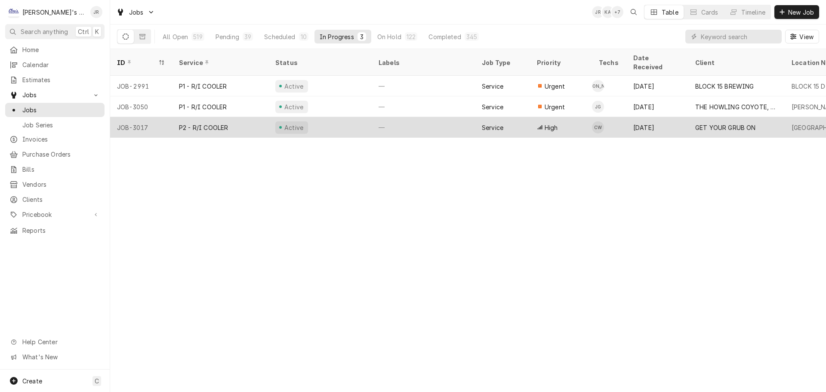
click at [327, 120] on div "Active" at bounding box center [319, 127] width 103 height 21
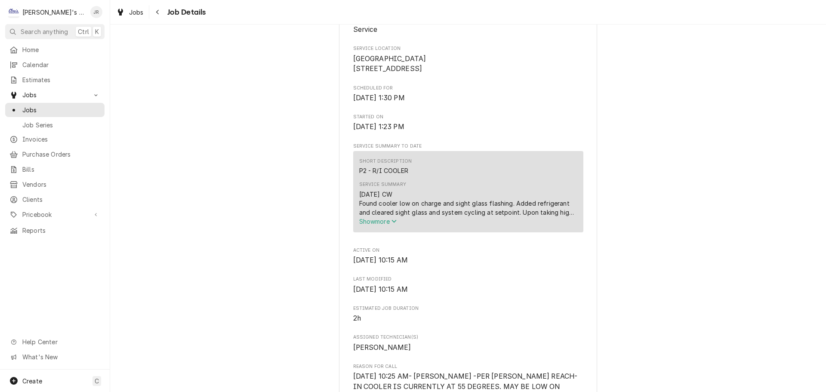
scroll to position [301, 0]
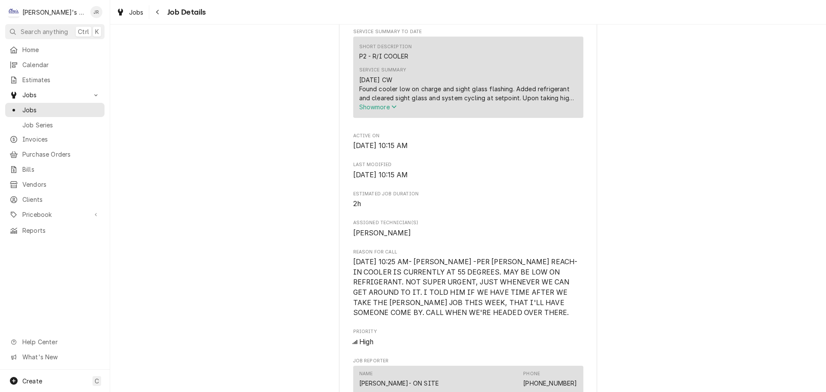
click at [389, 111] on span "Show more" at bounding box center [378, 106] width 38 height 7
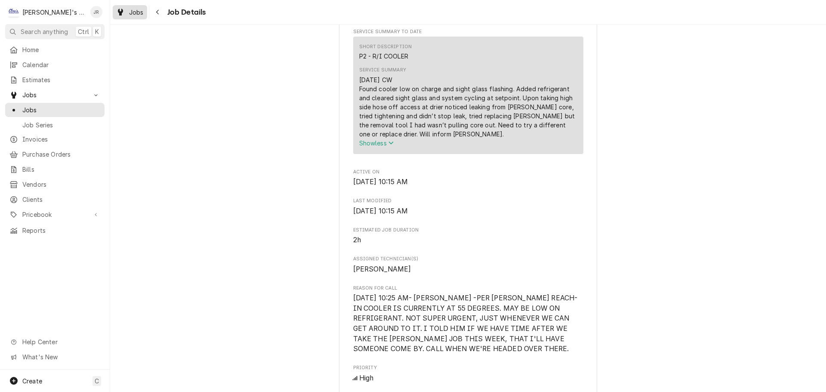
click at [144, 14] on div "Jobs" at bounding box center [129, 12] width 31 height 11
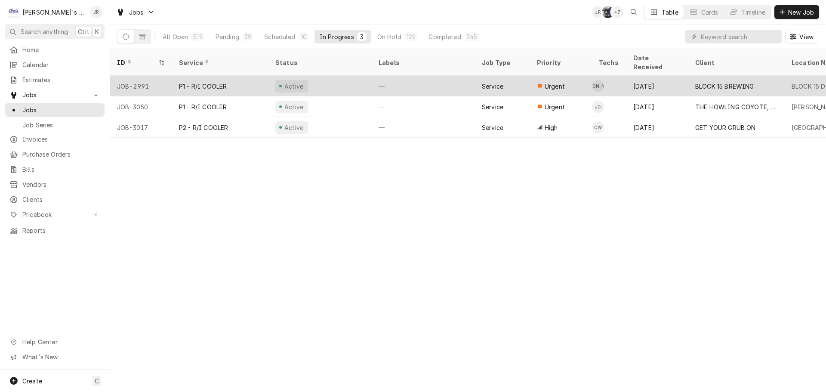
click at [332, 76] on div "Active" at bounding box center [319, 86] width 103 height 21
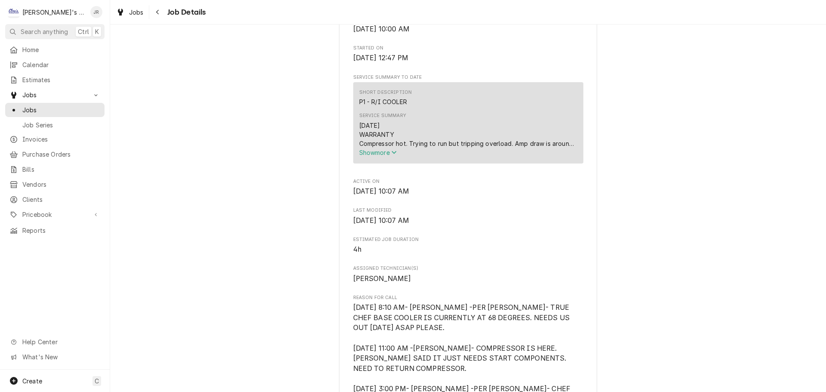
scroll to position [301, 0]
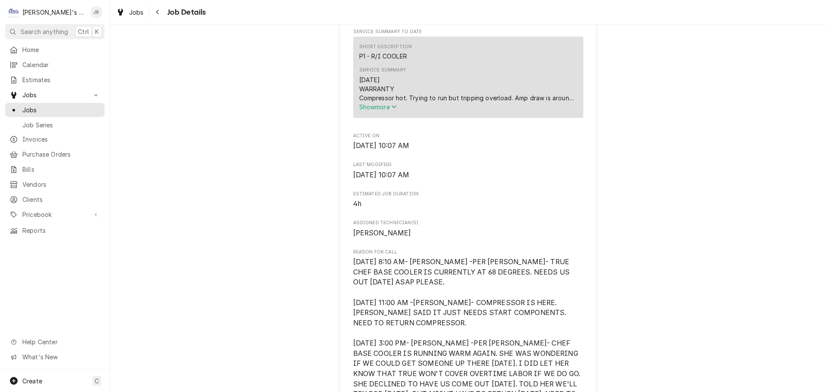
click at [376, 111] on span "Show more" at bounding box center [378, 106] width 38 height 7
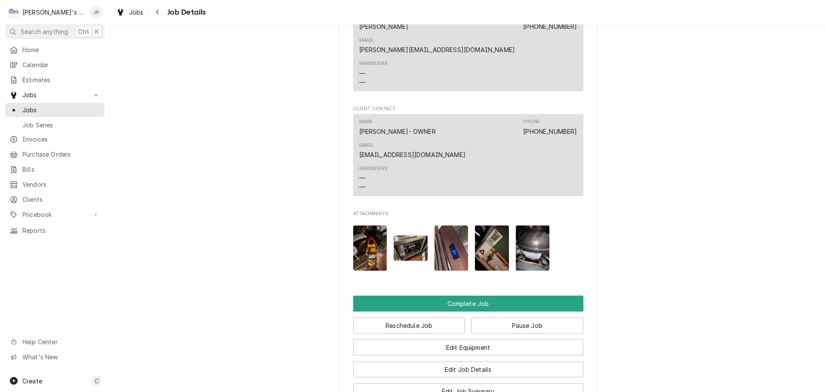
scroll to position [1032, 0]
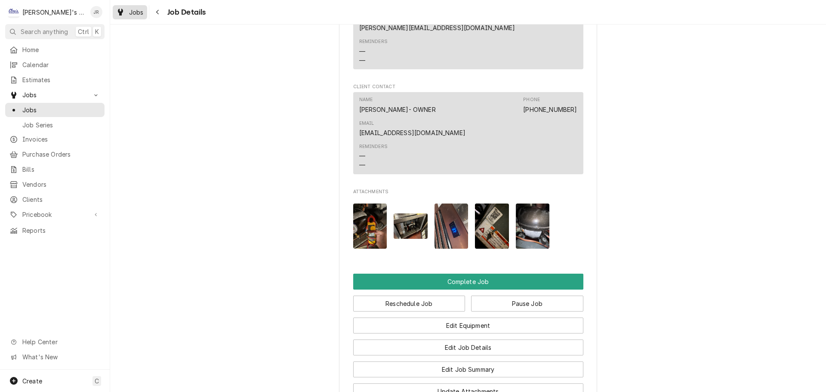
click at [138, 18] on link "Jobs" at bounding box center [130, 12] width 34 height 14
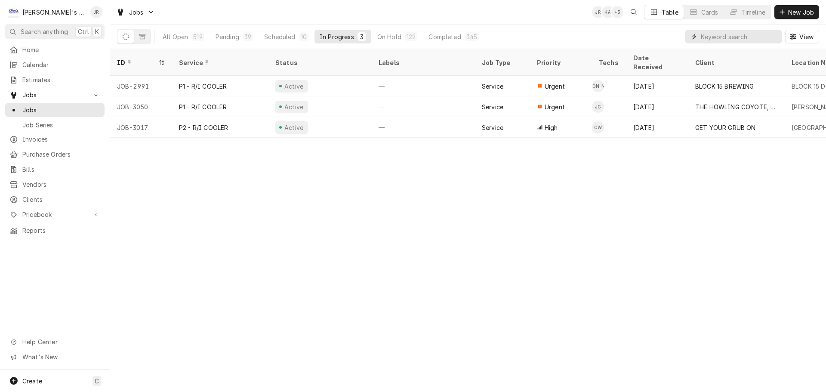
click at [730, 38] on input "Dynamic Content Wrapper" at bounding box center [739, 37] width 77 height 14
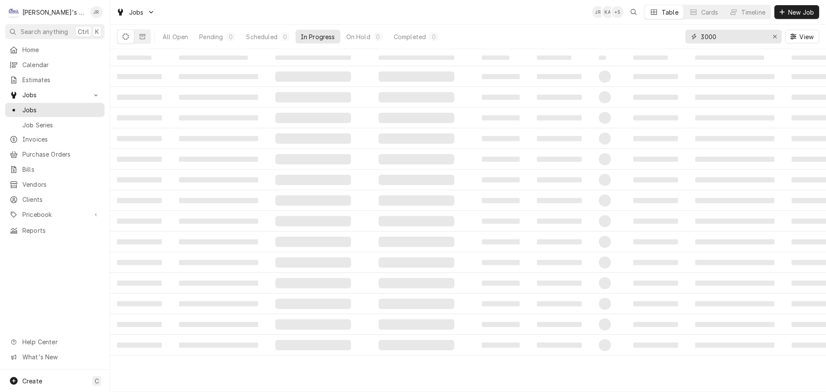
type input "3000"
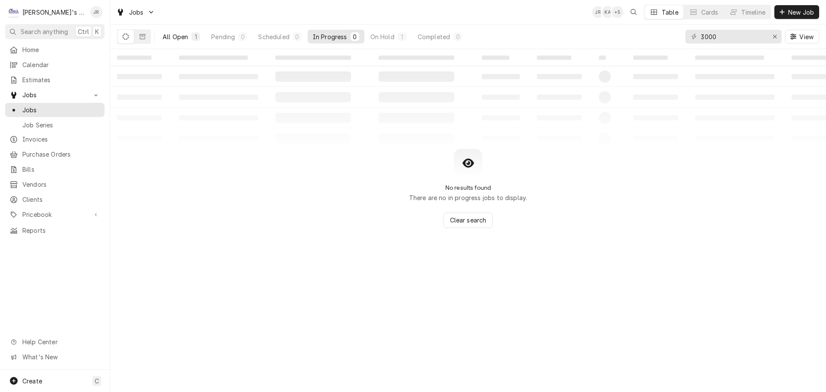
click at [172, 37] on div "All Open" at bounding box center [175, 36] width 25 height 9
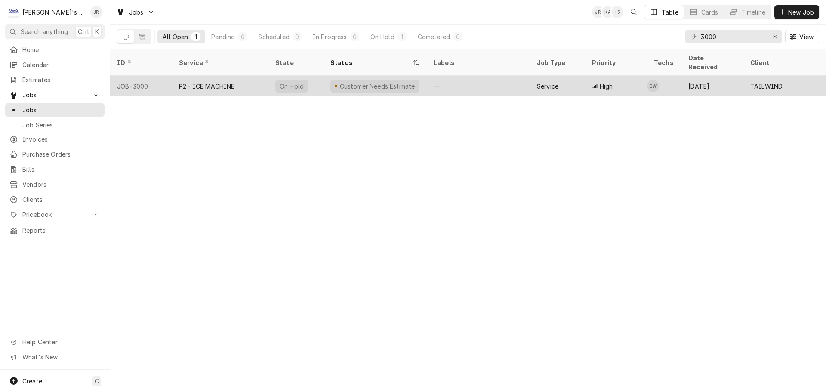
click at [244, 76] on div "P2 - ICE MACHINE" at bounding box center [220, 86] width 96 height 21
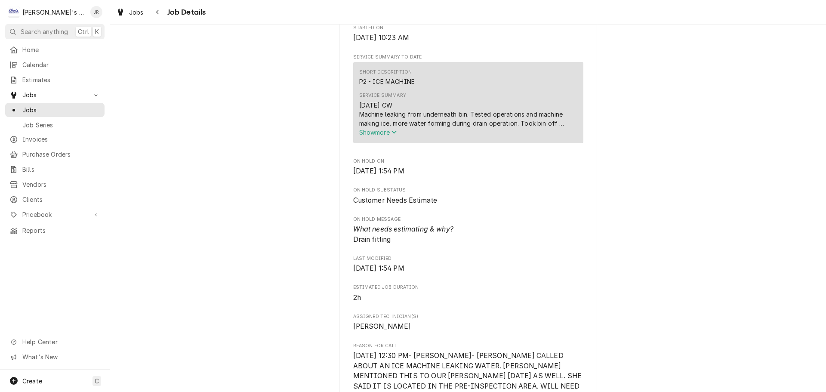
scroll to position [301, 0]
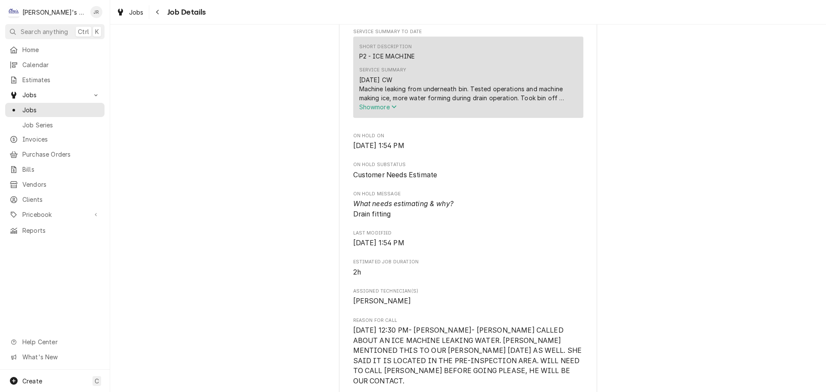
click at [395, 110] on icon "Service Summary" at bounding box center [393, 107] width 5 height 6
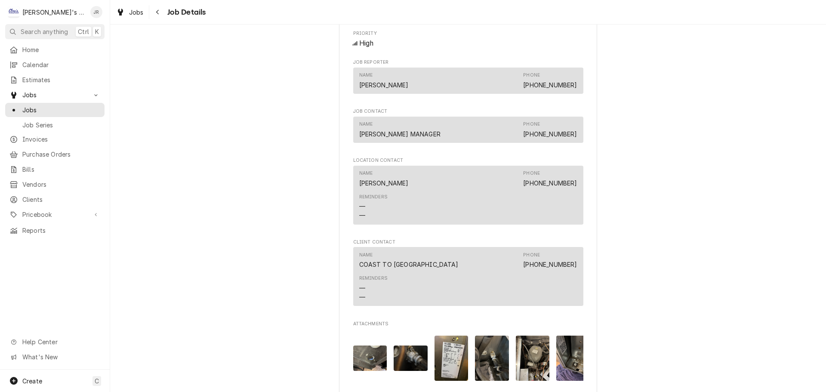
scroll to position [688, 0]
